Goal: Information Seeking & Learning: Learn about a topic

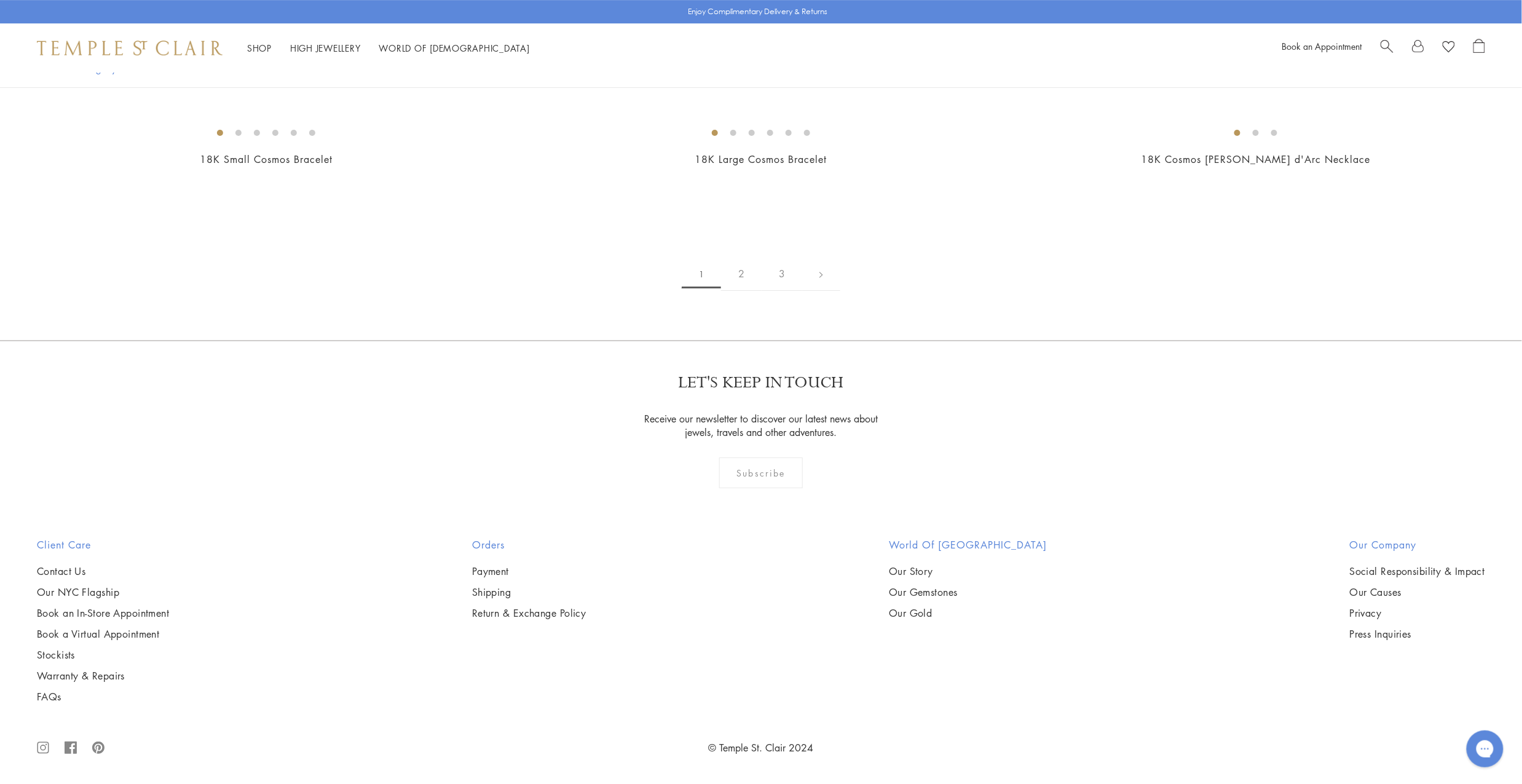
scroll to position [2568, 0]
click at [0, 0] on img at bounding box center [0, 0] width 0 height 0
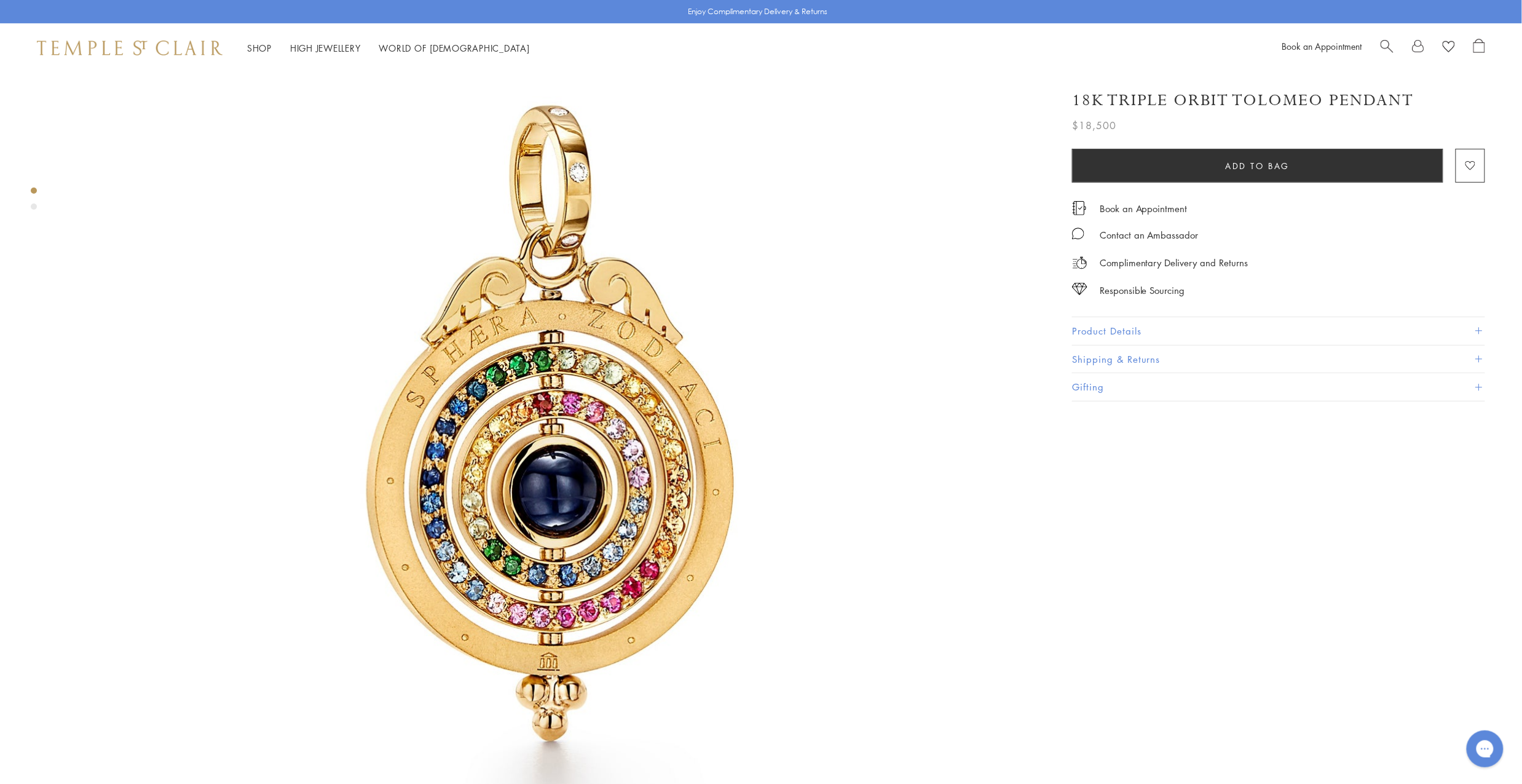
scroll to position [142, 0]
click at [1116, 329] on button "Product Details" at bounding box center [1279, 331] width 413 height 28
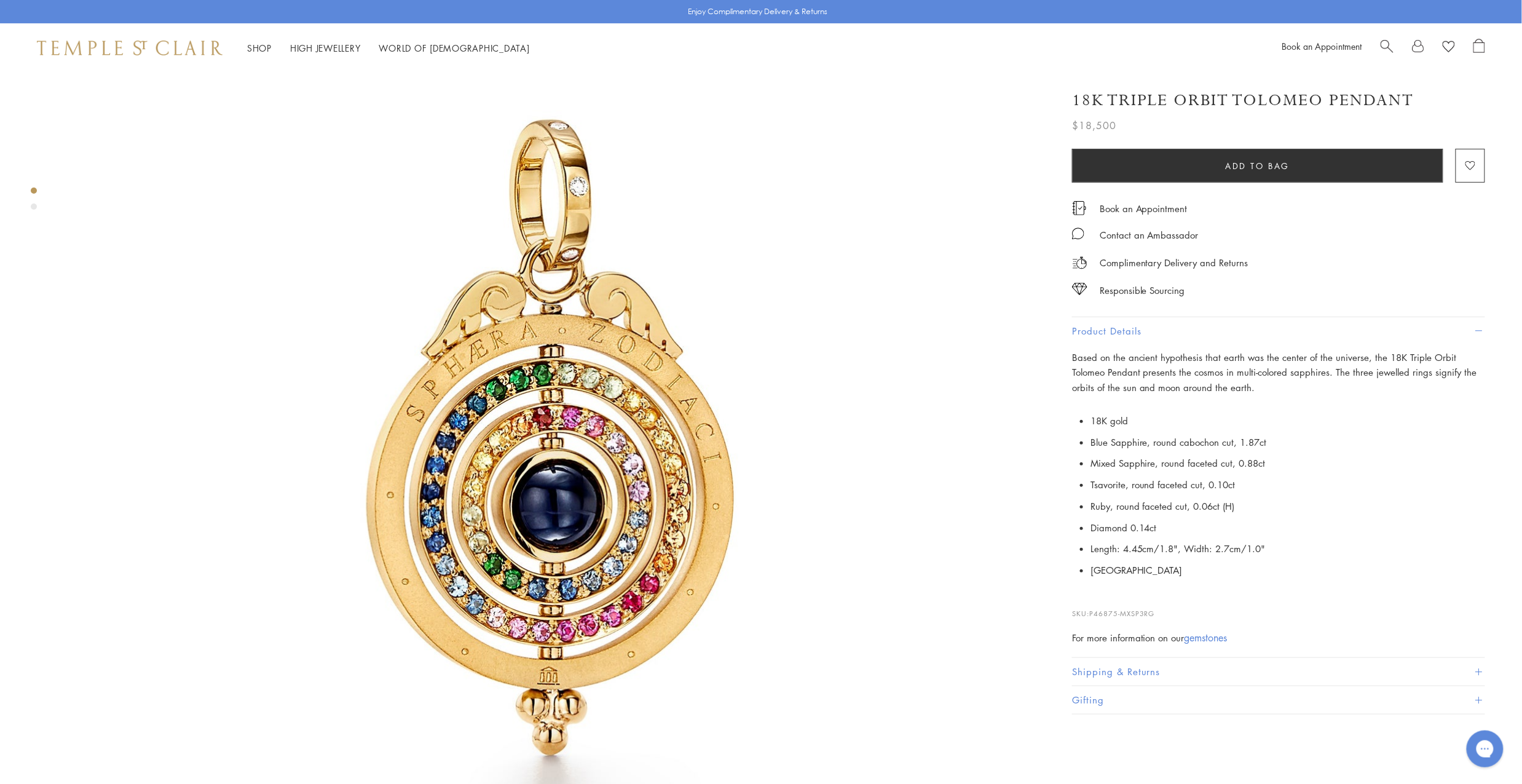
scroll to position [125, 0]
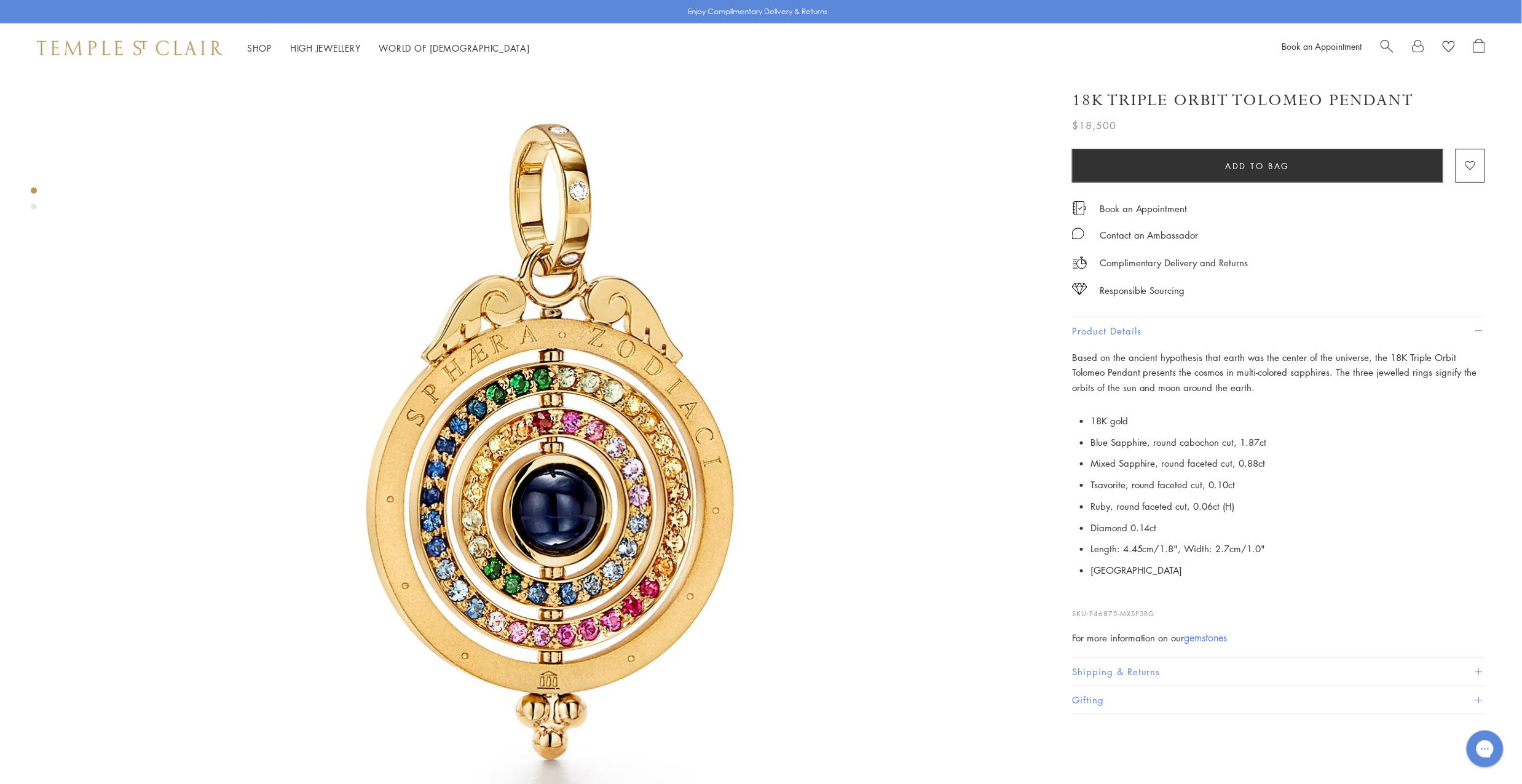
drag, startPoint x: 1404, startPoint y: 353, endPoint x: 1429, endPoint y: 391, distance: 45.5
click at [1429, 391] on div "Based on the ancient hypothesis that earth was the center of the universe, the …" at bounding box center [1279, 498] width 413 height 296
drag, startPoint x: 1402, startPoint y: 353, endPoint x: 1422, endPoint y: 386, distance: 38.6
click at [1422, 386] on p "Based on the ancient hypothesis that earth was the center of the universe, the …" at bounding box center [1279, 372] width 413 height 45
copy p "Triple Orbit Tolomeo Pendant presents the cosmos in multi-colored sapphires. Th…"
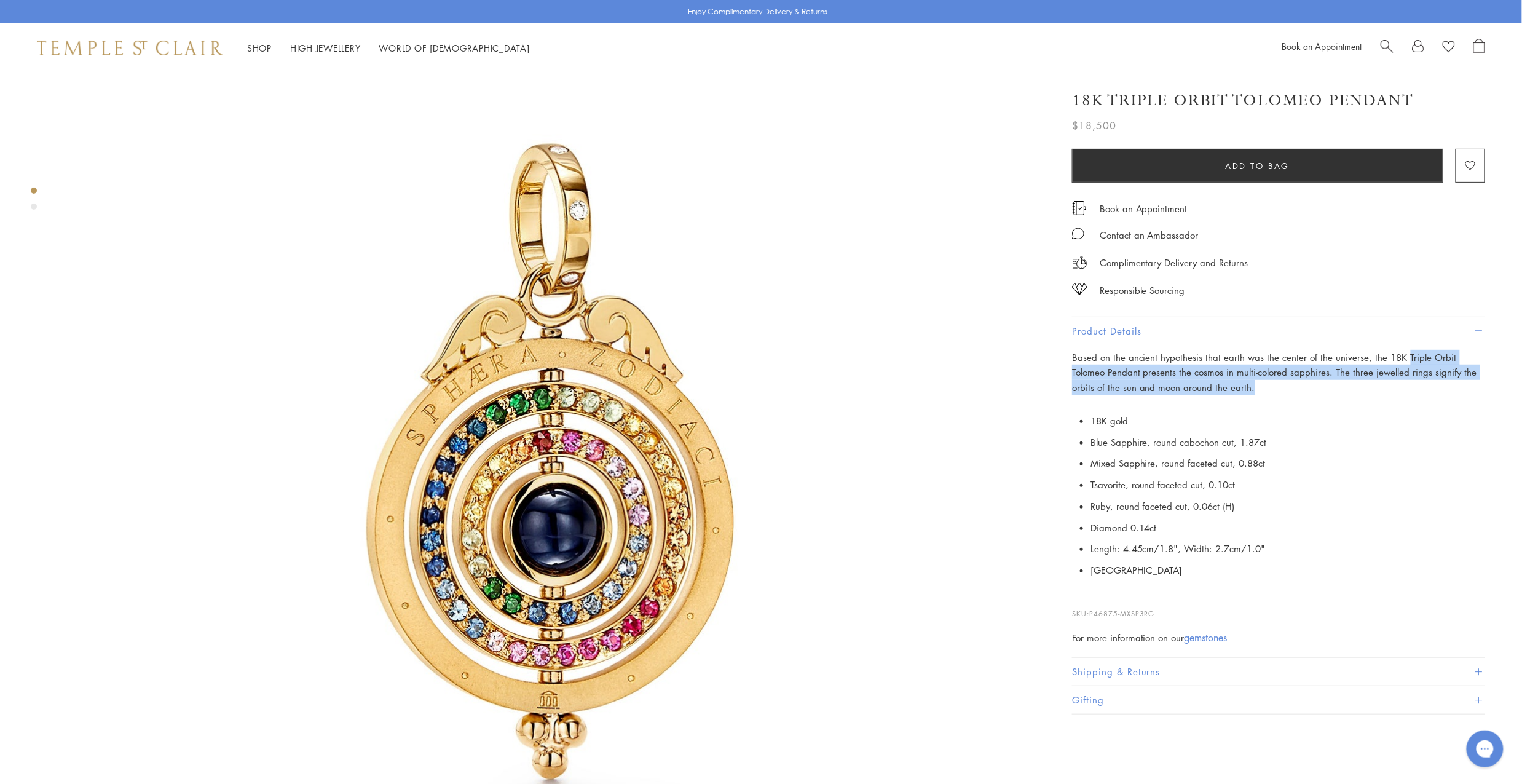
scroll to position [0, 0]
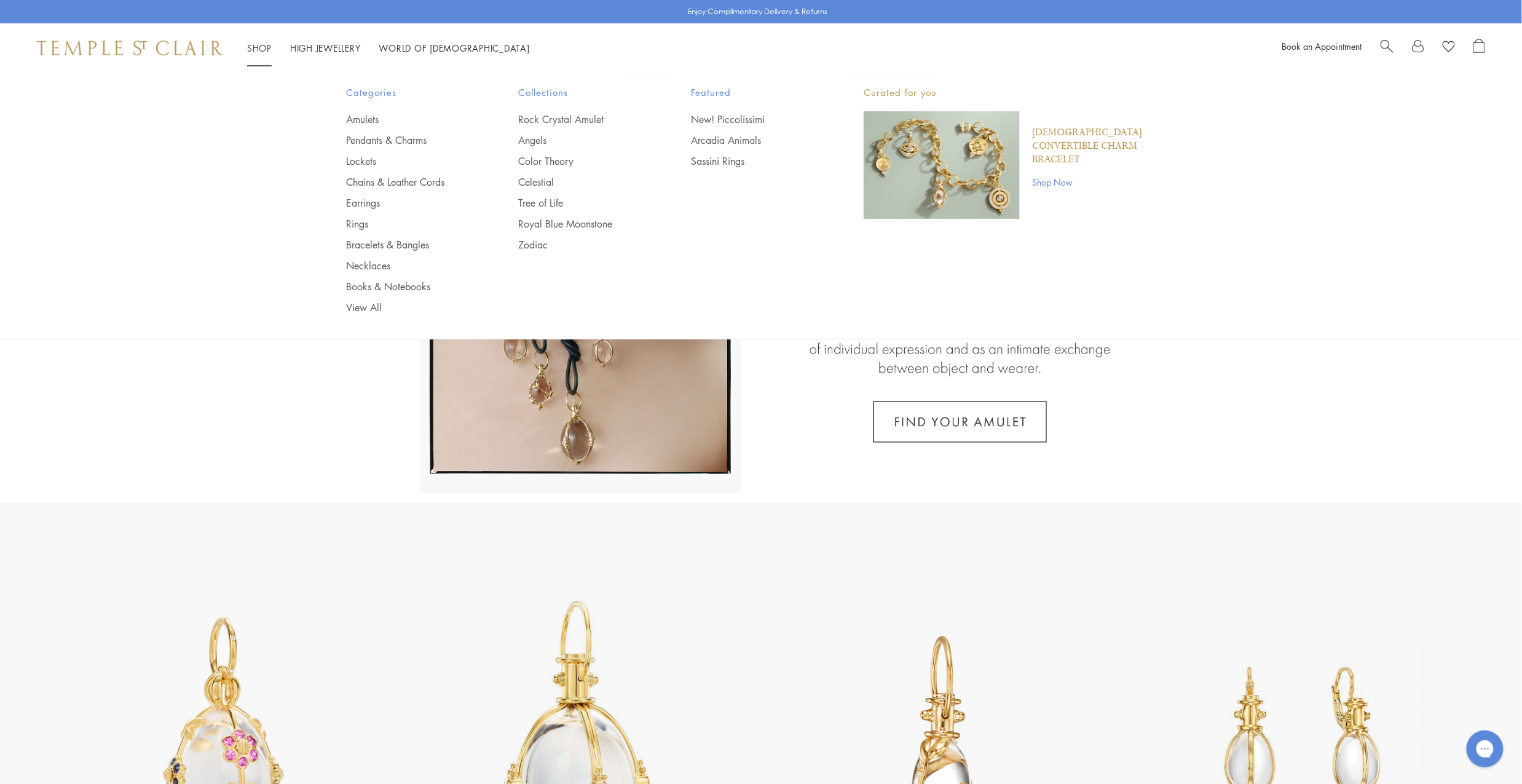
click at [260, 47] on link "Shop Shop" at bounding box center [259, 48] width 24 height 12
click at [1386, 49] on span "Search" at bounding box center [1387, 45] width 13 height 13
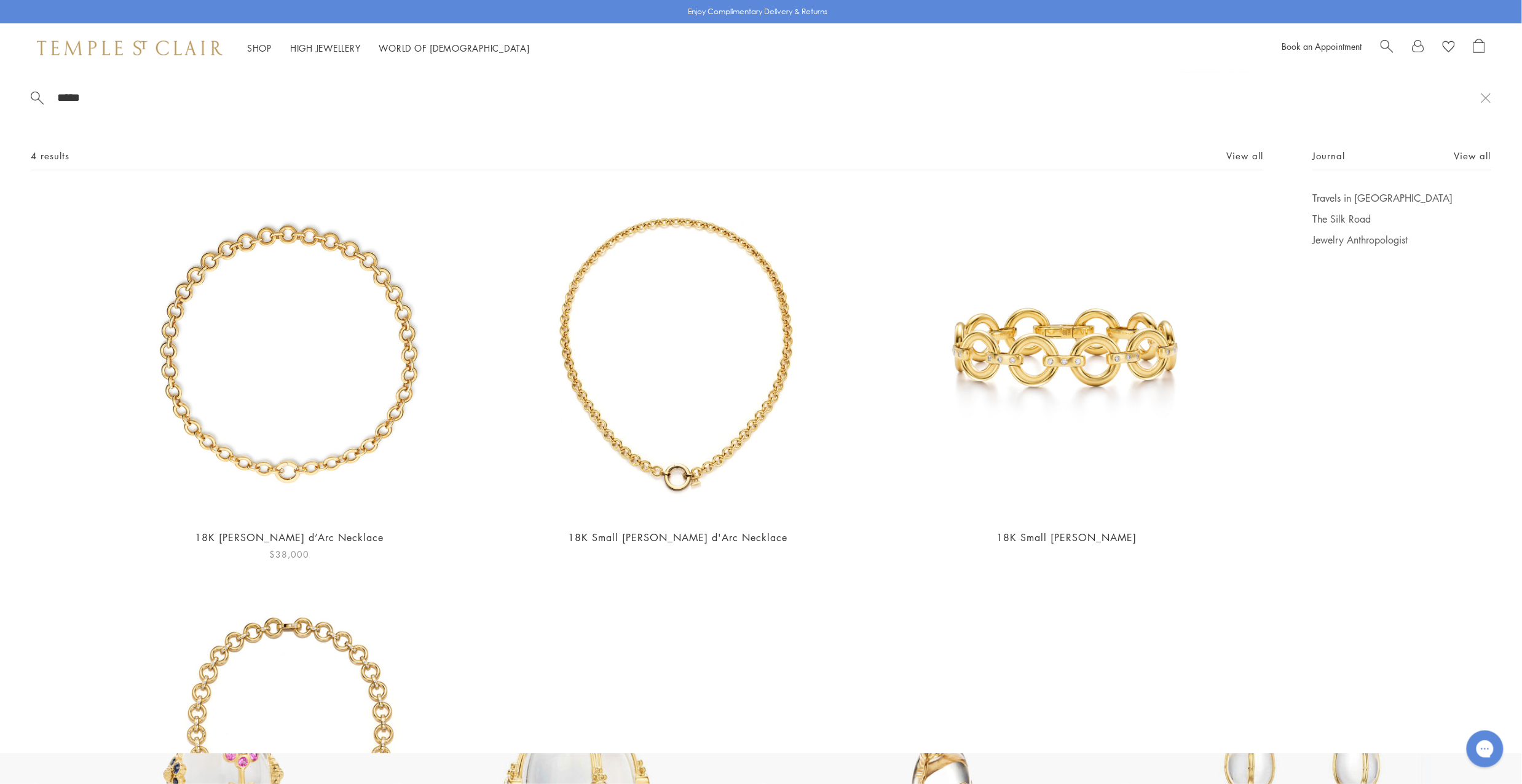
type input "****"
click at [337, 403] on img at bounding box center [289, 355] width 328 height 328
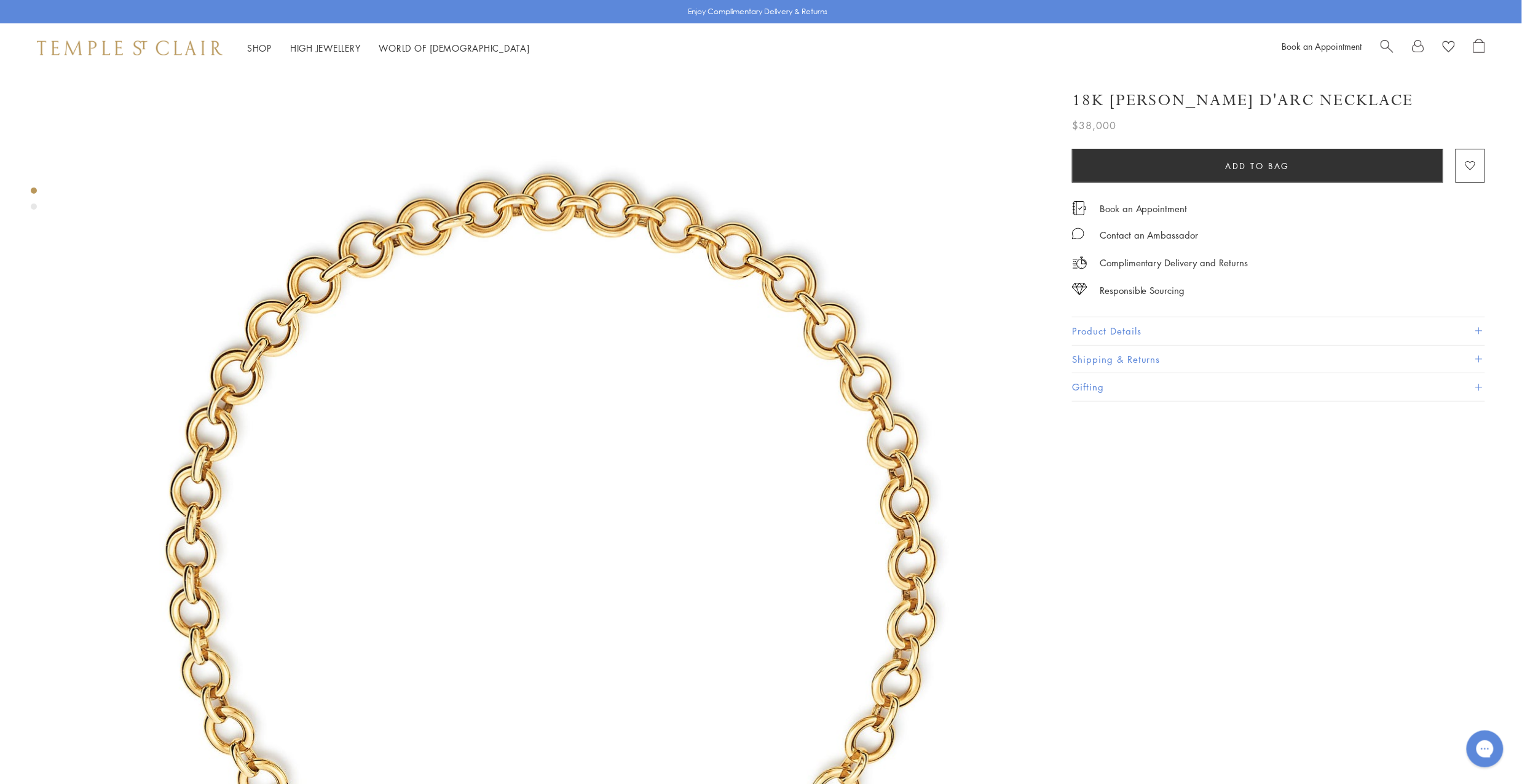
click at [1192, 326] on button "Product Details" at bounding box center [1279, 331] width 413 height 28
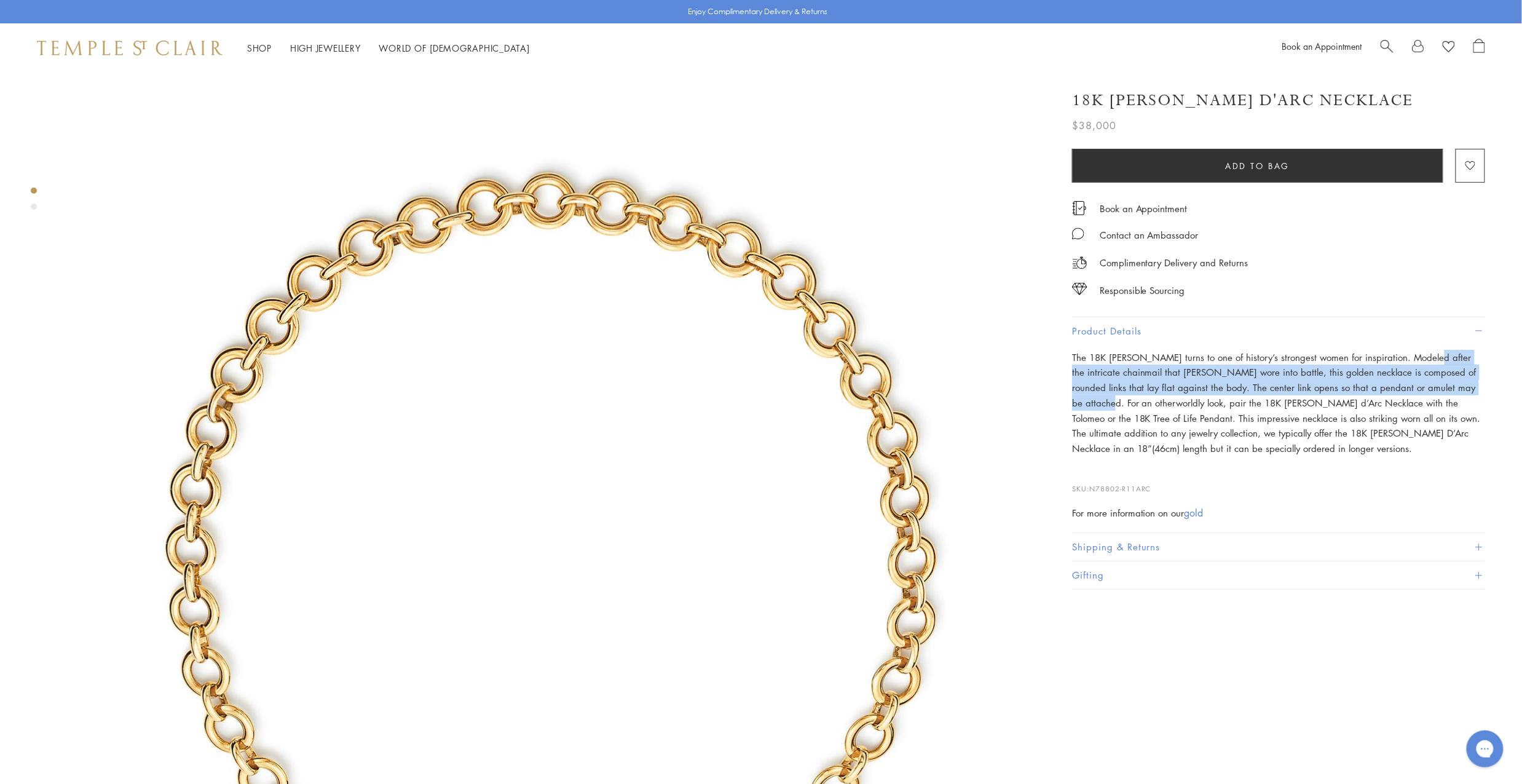
scroll to position [3, 0]
drag, startPoint x: 1419, startPoint y: 352, endPoint x: 1463, endPoint y: 385, distance: 55.0
click at [1463, 385] on p "The 18K Jean d’Arc Necklace turns to one of history’s strongest women for inspi…" at bounding box center [1279, 403] width 413 height 106
copy p "Modeled after the intricate chainmail that Jean wore into battle, this golden n…"
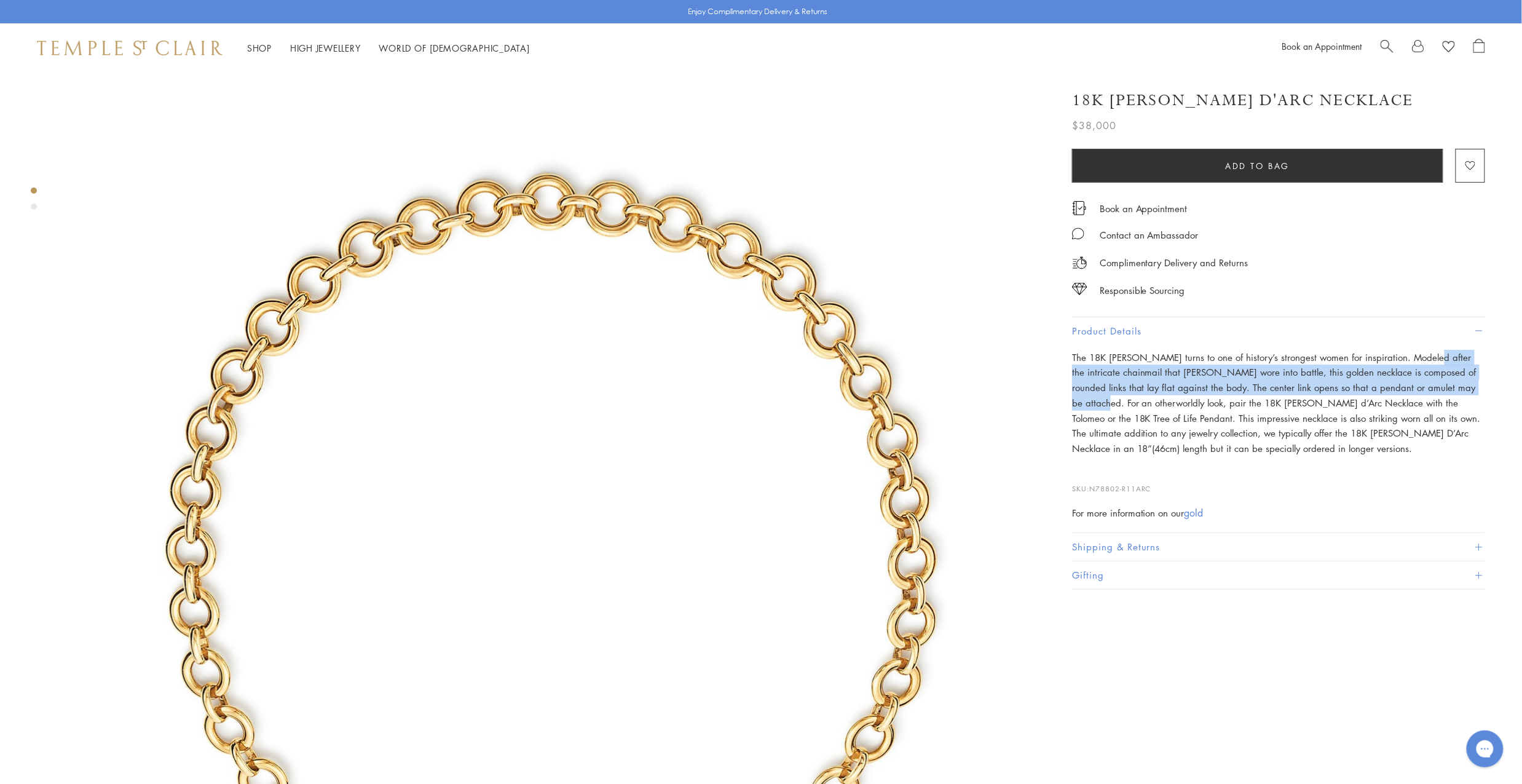
click at [1123, 330] on button "Product Details" at bounding box center [1279, 331] width 413 height 28
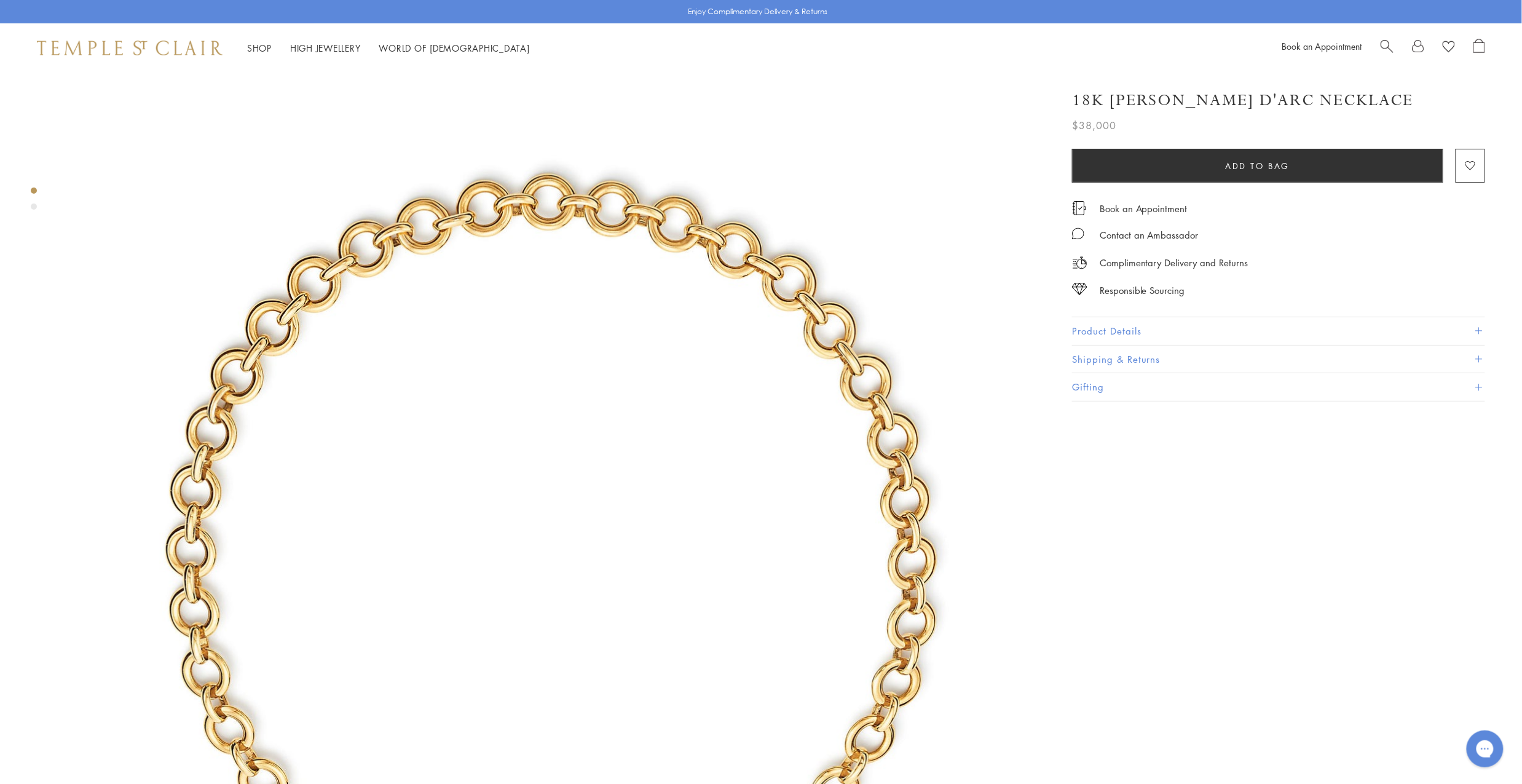
click at [1123, 330] on button "Product Details" at bounding box center [1279, 331] width 413 height 28
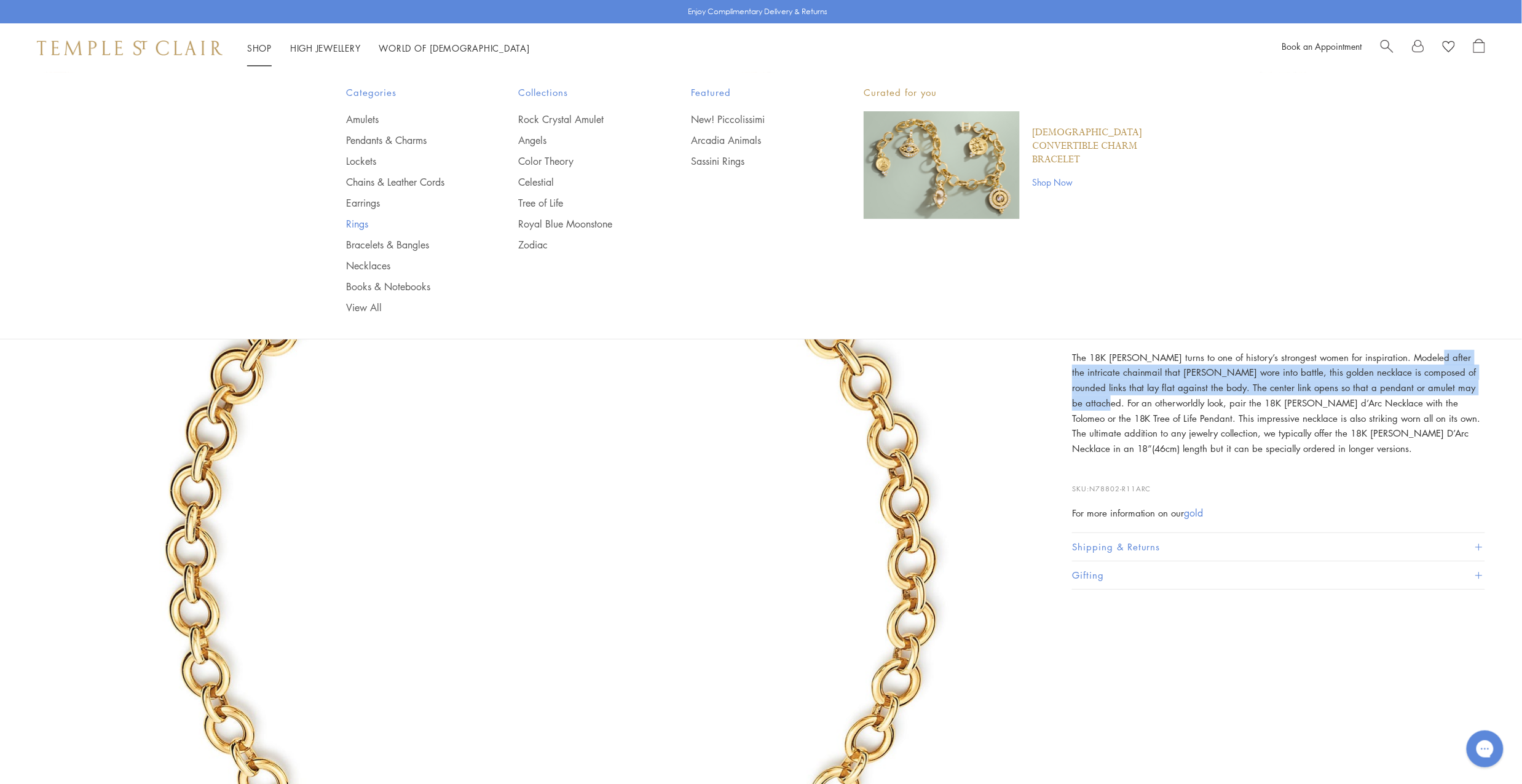
click at [361, 227] on link "Rings" at bounding box center [408, 224] width 123 height 14
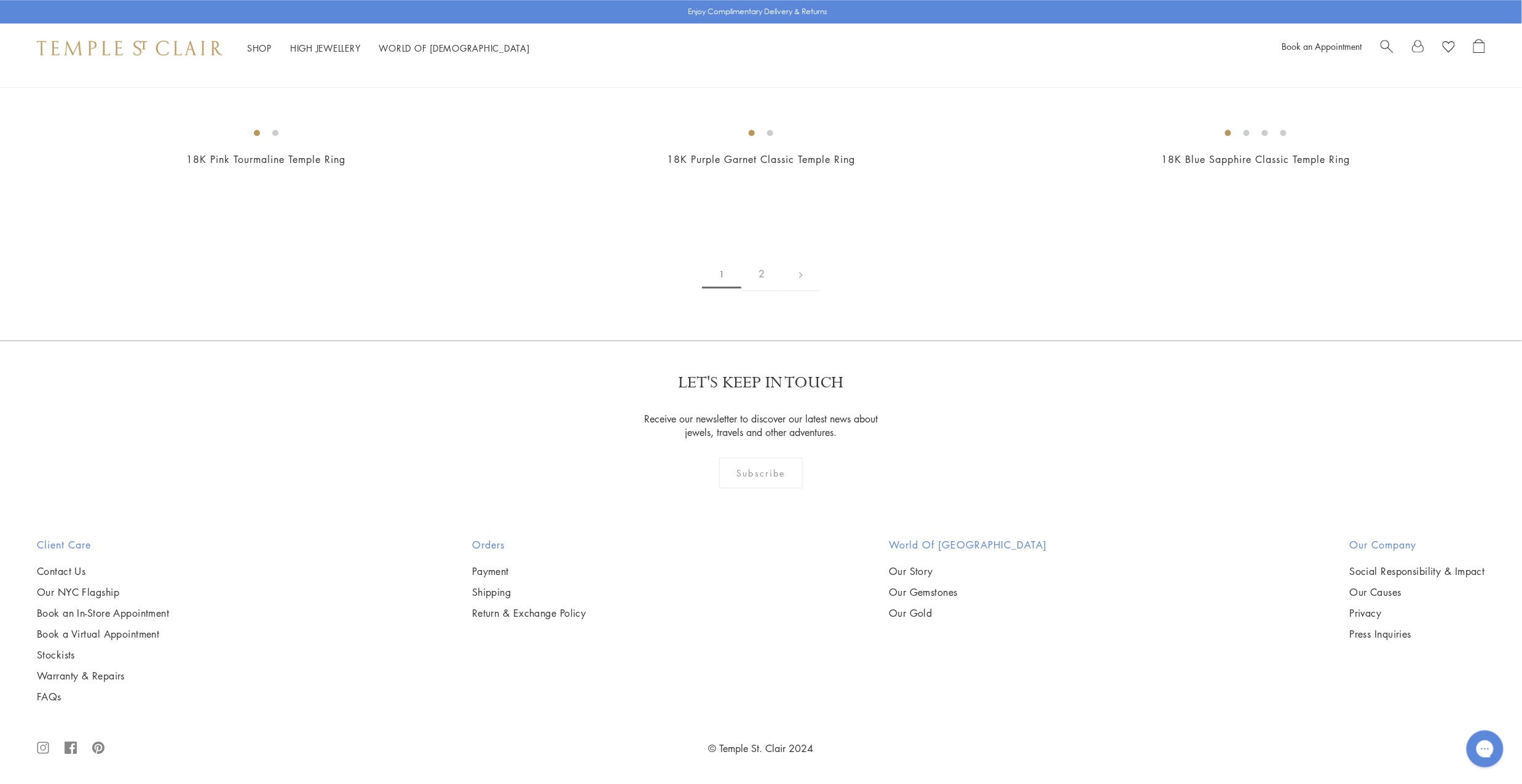
scroll to position [3821, 0]
click at [0, 0] on img at bounding box center [0, 0] width 0 height 0
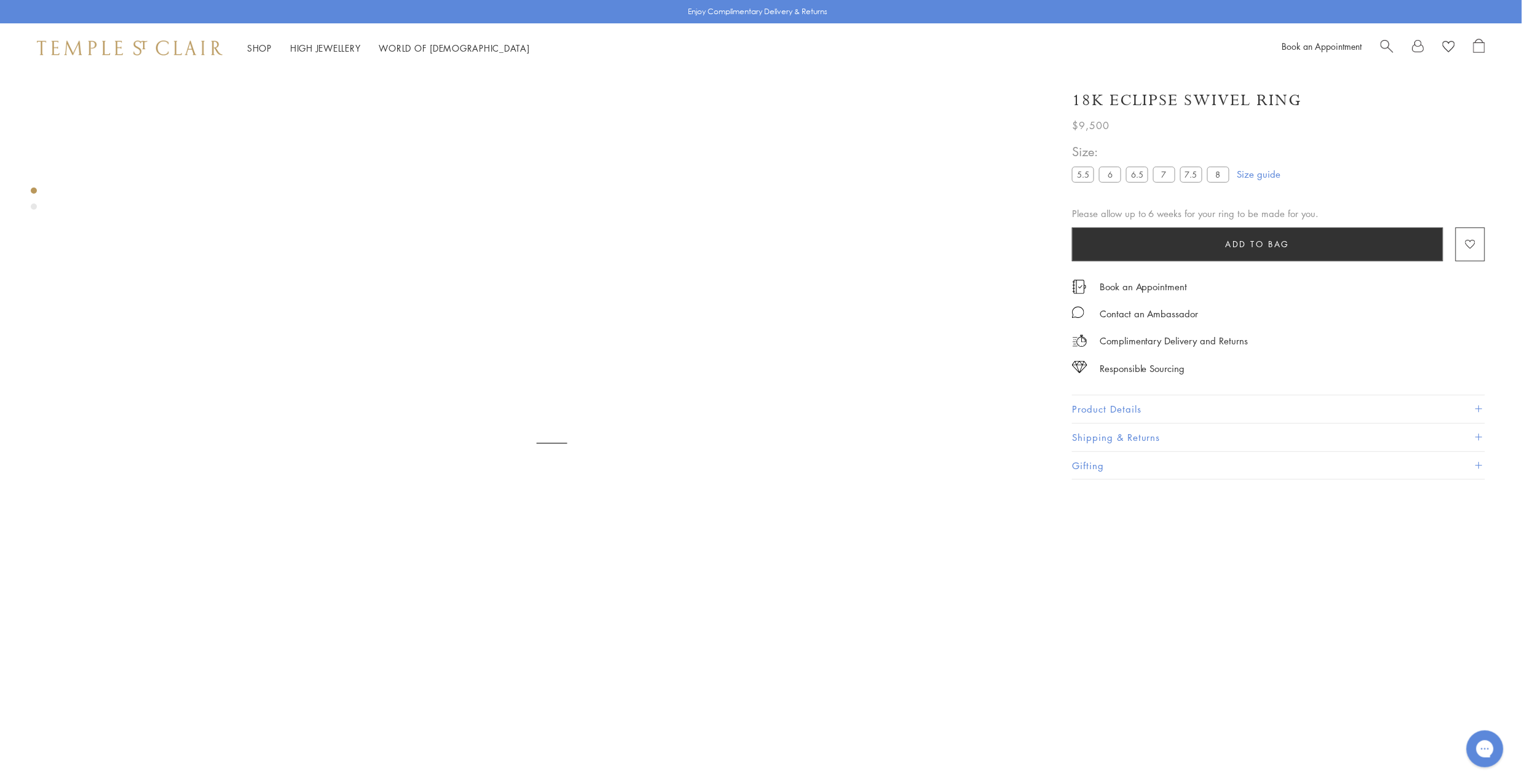
scroll to position [121, 0]
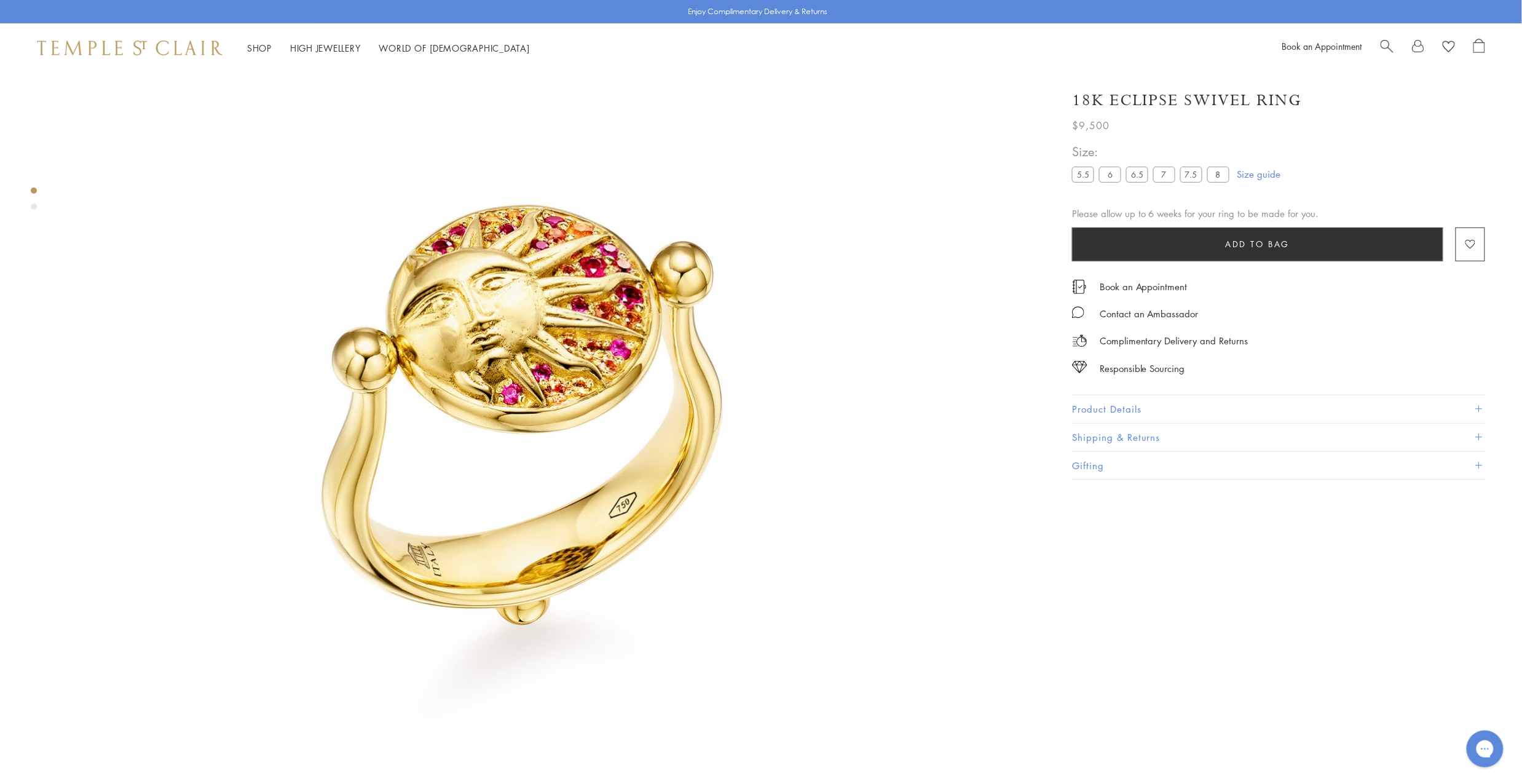
click at [573, 340] on img at bounding box center [552, 442] width 981 height 981
click at [1163, 100] on h1 "18K Eclipse Swivel Ring" at bounding box center [1188, 100] width 231 height 22
copy div "18K Eclipse Swivel Ring"
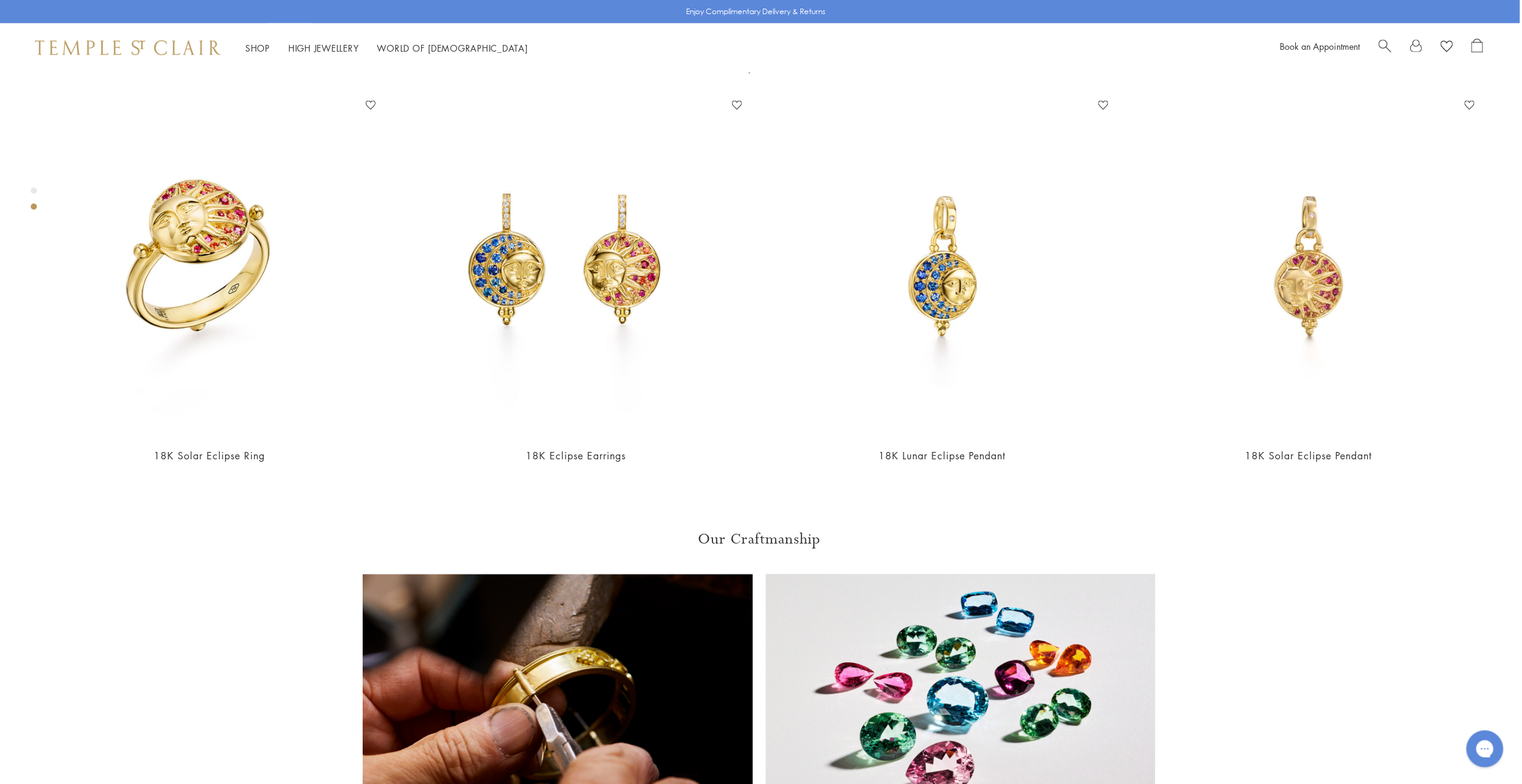
scroll to position [1043, 2]
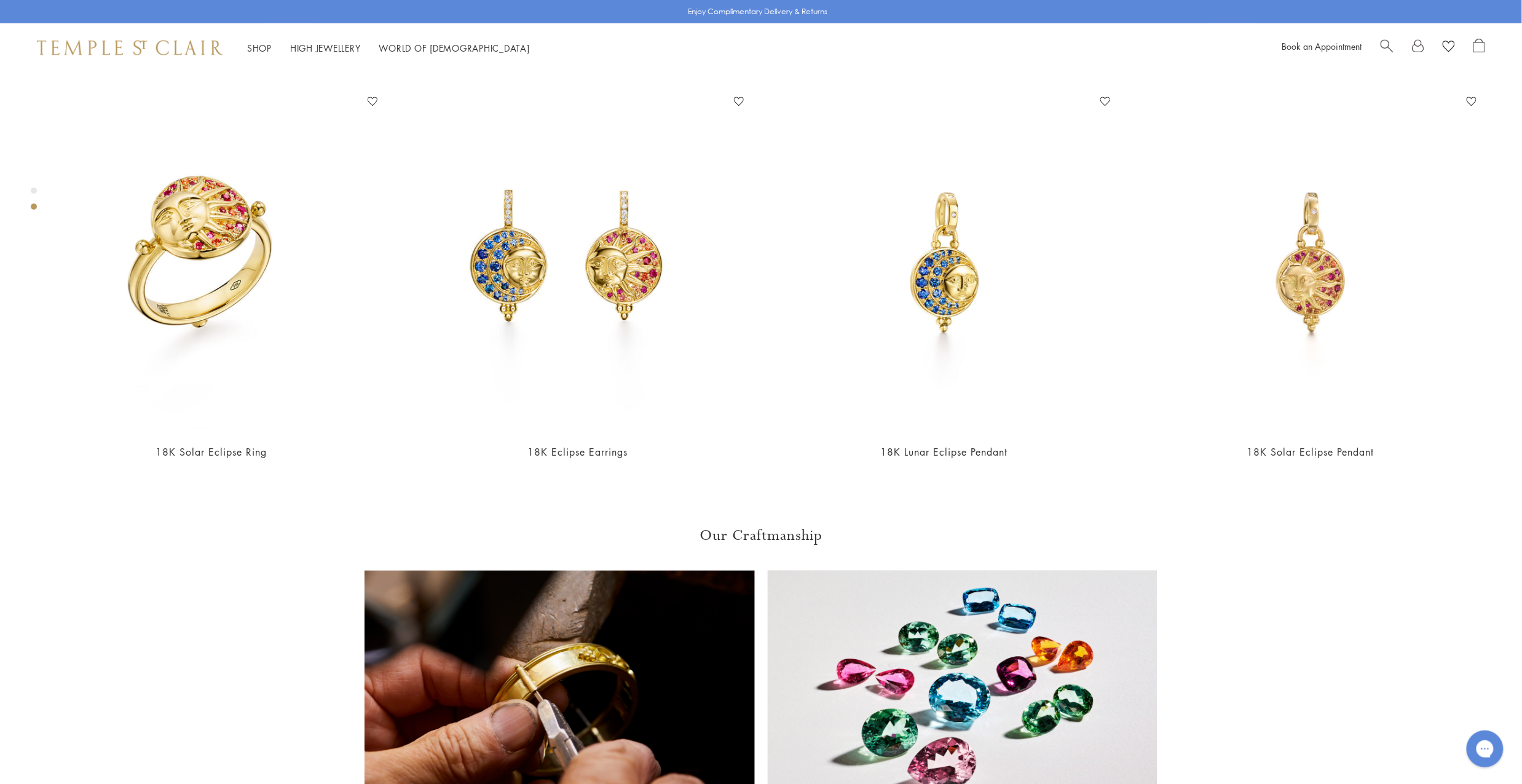
drag, startPoint x: 1109, startPoint y: 430, endPoint x: 1165, endPoint y: 435, distance: 56.2
copy p "Eclipse Swivel"
drag, startPoint x: 1191, startPoint y: 432, endPoint x: 1380, endPoint y: 448, distance: 189.7
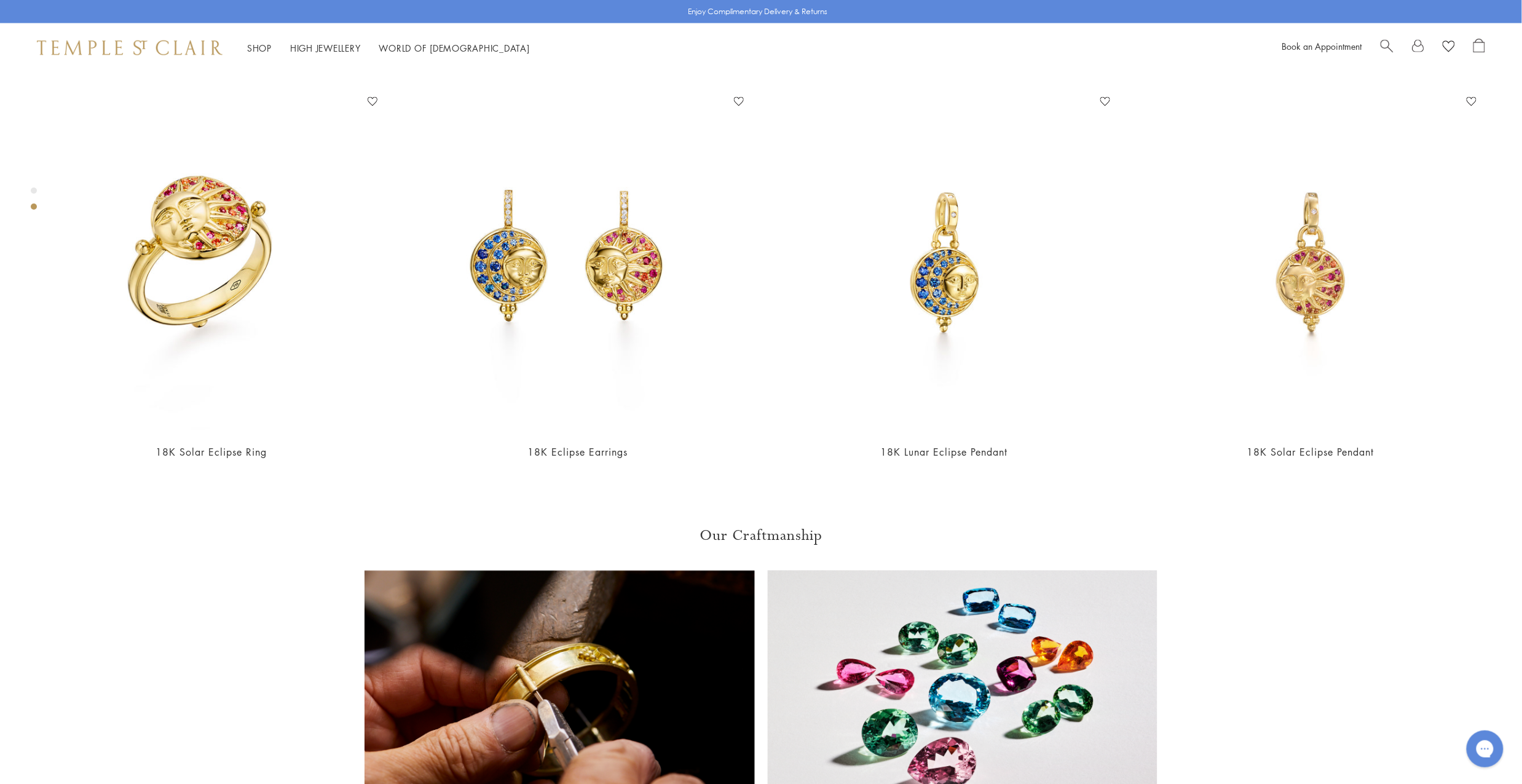
copy p "depicts a golden moon as it transits the night sky. What sets it apart is its u…"
